Goal: Task Accomplishment & Management: Manage account settings

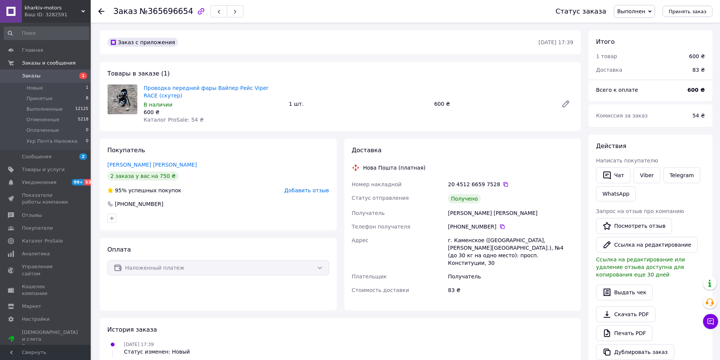
click at [38, 76] on span "Заказы" at bounding box center [46, 76] width 48 height 7
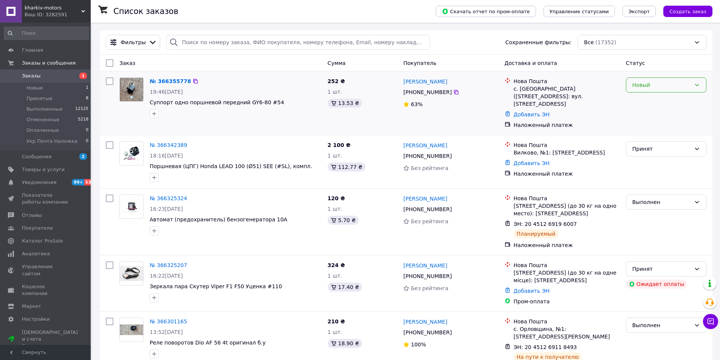
click at [634, 84] on div "Новый" at bounding box center [662, 85] width 59 height 8
click at [638, 102] on li "Принят" at bounding box center [667, 102] width 80 height 14
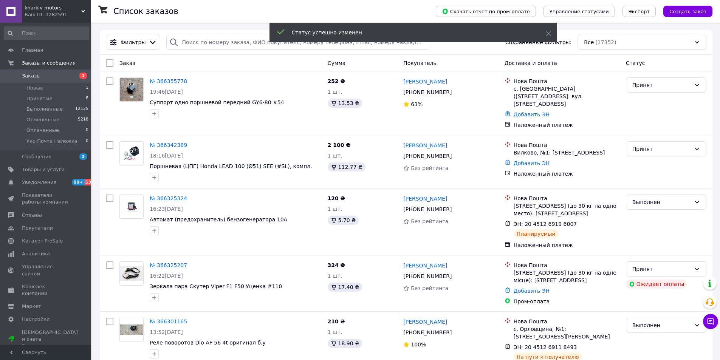
click at [31, 215] on span "Отзывы" at bounding box center [32, 215] width 20 height 7
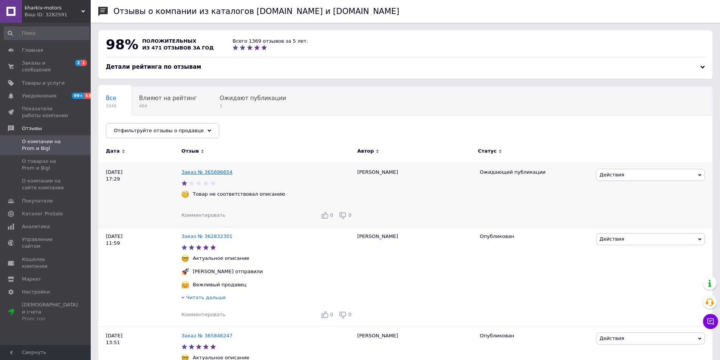
click at [214, 174] on link "Заказ № 365696654" at bounding box center [206, 172] width 51 height 6
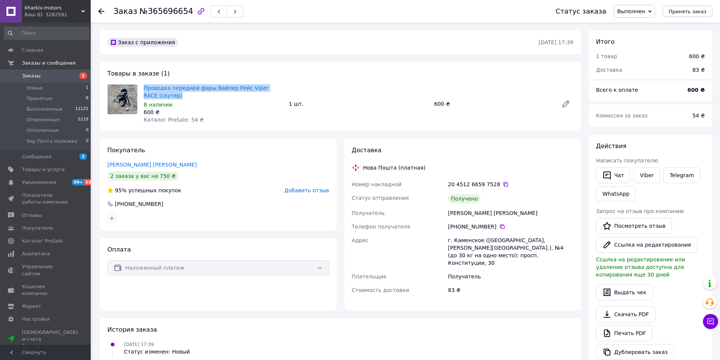
drag, startPoint x: 143, startPoint y: 88, endPoint x: 165, endPoint y: 95, distance: 22.7
click at [165, 95] on div "Проводка передней фары Вайпер Рейс Viper RACE (скутер) В наличии 600 ₴ Каталог …" at bounding box center [213, 104] width 145 height 42
copy link "Проводка передней фары Вайпер Рейс Viper RACE (скутер)"
click at [37, 173] on span "Товары и услуги" at bounding box center [43, 169] width 43 height 7
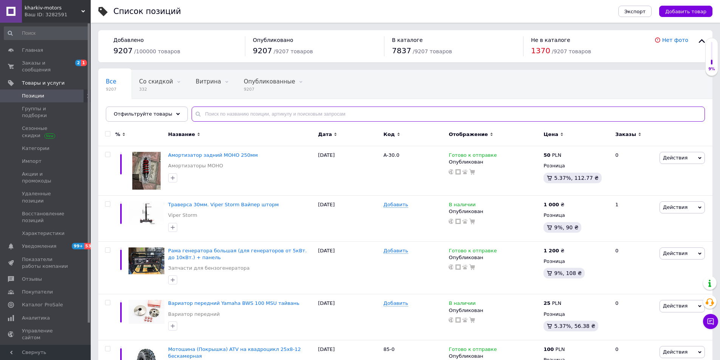
click at [222, 110] on input "text" at bounding box center [448, 114] width 513 height 15
paste input "Проводка передней фары Вайпер Рейс Viper RACE (скутер)"
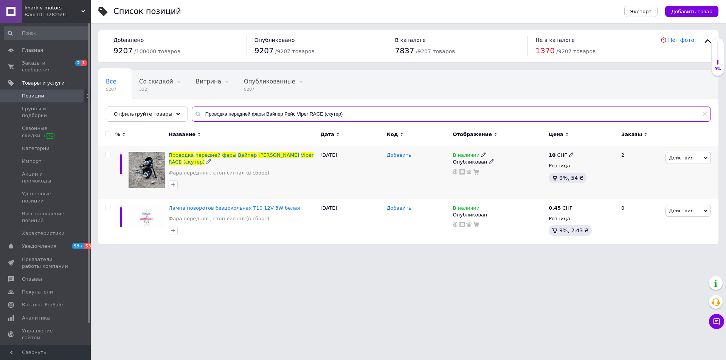
type input "Проводка передней фары Вайпер Рейс Viper RACE (скутер)"
click at [481, 155] on icon at bounding box center [483, 154] width 5 height 5
click at [497, 160] on li "Нет в наличии" at bounding box center [526, 161] width 72 height 11
click at [515, 185] on div "Наличие Нет в наличии В наличии Под заказ Готово к отправке Остатки шт." at bounding box center [536, 155] width 103 height 61
click at [519, 194] on div "В наличии Наличие Нет в наличии В наличии Под заказ Готово к отправке Остатки ш…" at bounding box center [499, 172] width 96 height 53
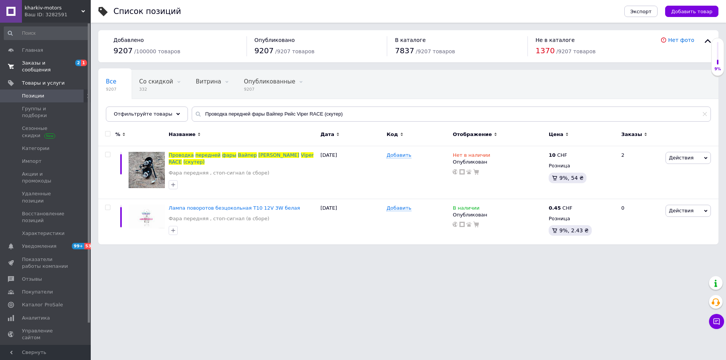
click at [40, 62] on span "Заказы и сообщения" at bounding box center [46, 67] width 48 height 14
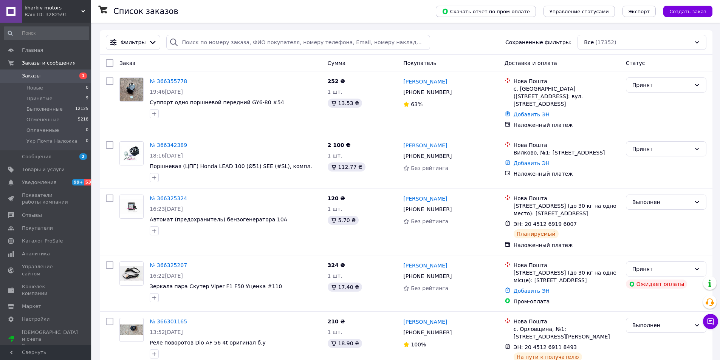
click at [31, 78] on span "Заказы" at bounding box center [31, 76] width 19 height 7
click at [36, 98] on span "Принятые" at bounding box center [39, 98] width 26 height 7
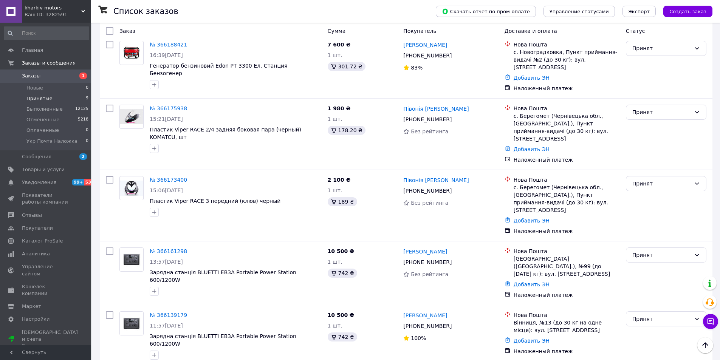
scroll to position [222, 0]
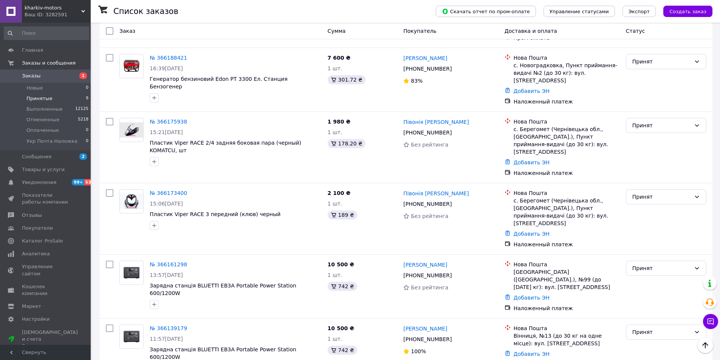
click at [34, 78] on span "Заказы" at bounding box center [31, 76] width 19 height 7
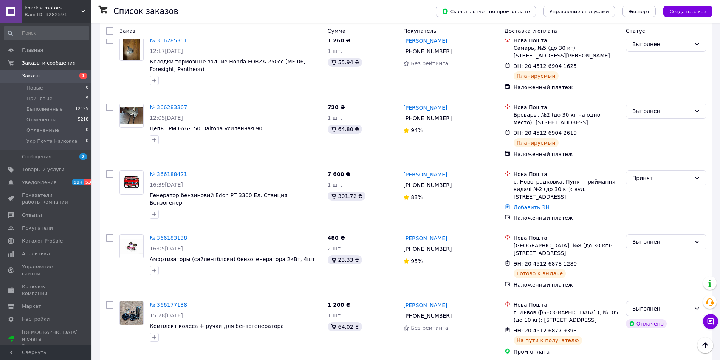
scroll to position [416, 0]
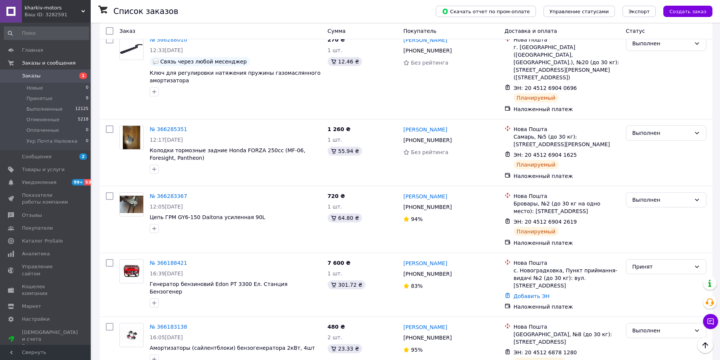
click at [34, 75] on span "Заказы" at bounding box center [31, 76] width 19 height 7
click at [39, 99] on span "Принятые" at bounding box center [39, 98] width 26 height 7
